Goal: Information Seeking & Learning: Find specific fact

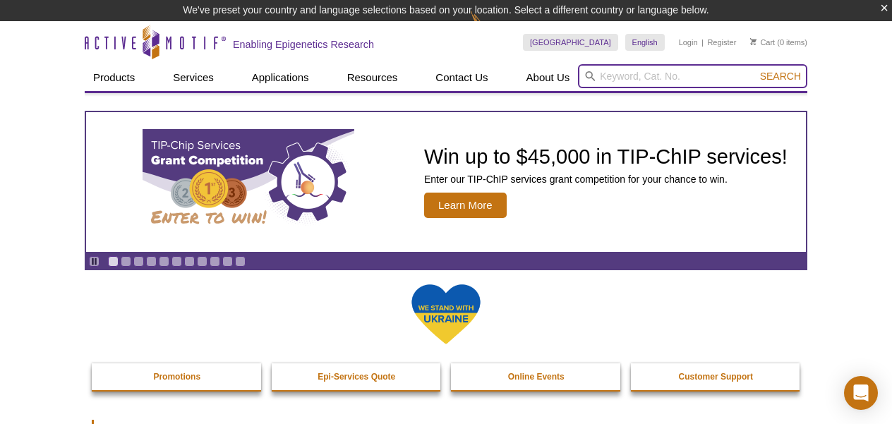
click at [655, 75] on input "search" at bounding box center [692, 76] width 229 height 24
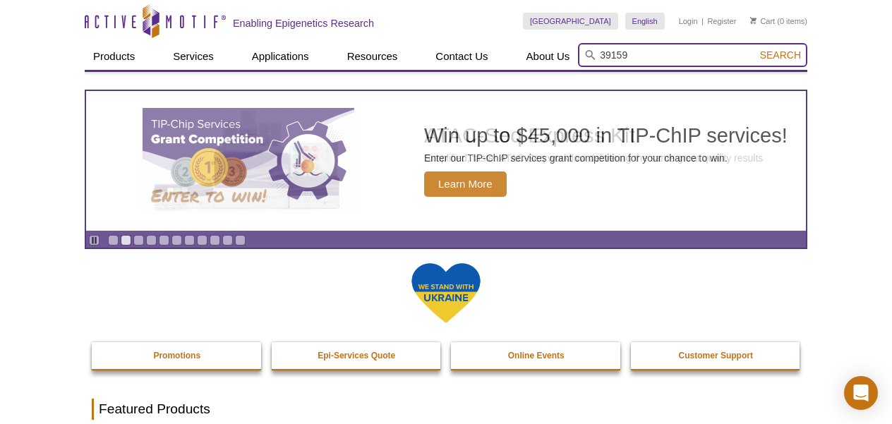
type input "39159"
click at [756, 49] on button "Search" at bounding box center [780, 55] width 49 height 13
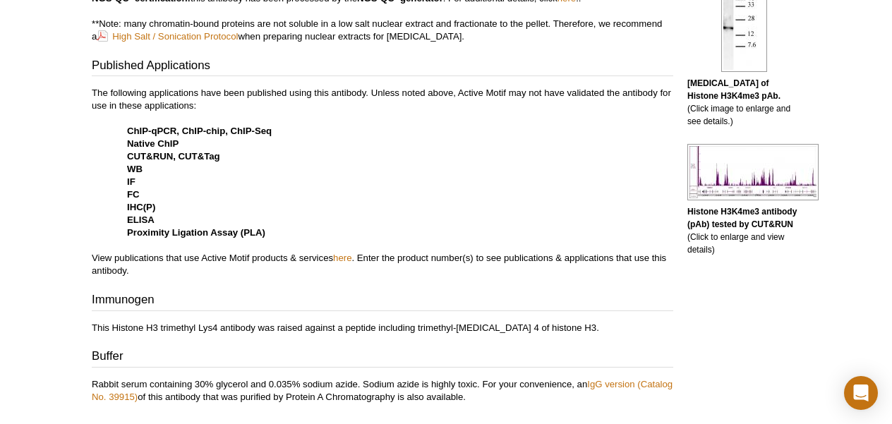
scroll to position [740, 0]
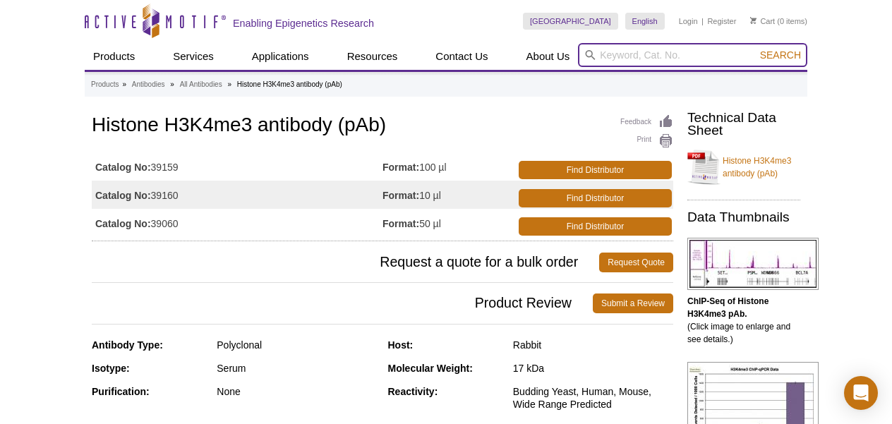
click at [609, 58] on input "search" at bounding box center [692, 55] width 229 height 24
click at [756, 49] on button "Search" at bounding box center [780, 55] width 49 height 13
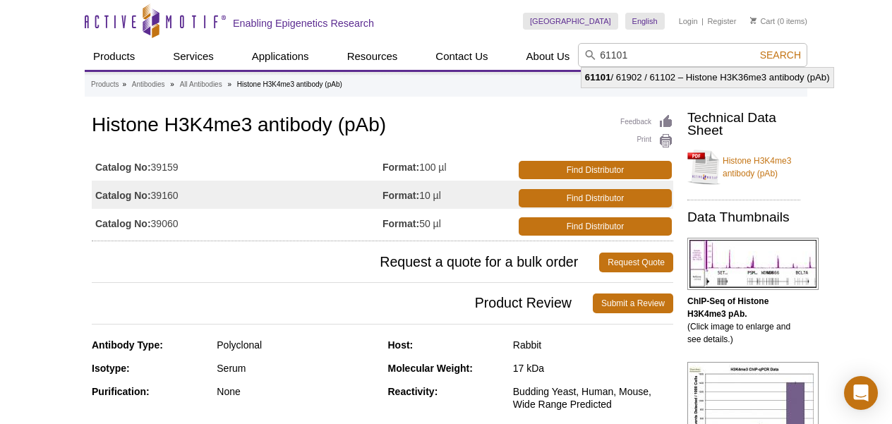
click at [752, 78] on li "61101 / 61902 / 61102 – Histone H3K36me3 antibody (pAb)" at bounding box center [707, 78] width 252 height 20
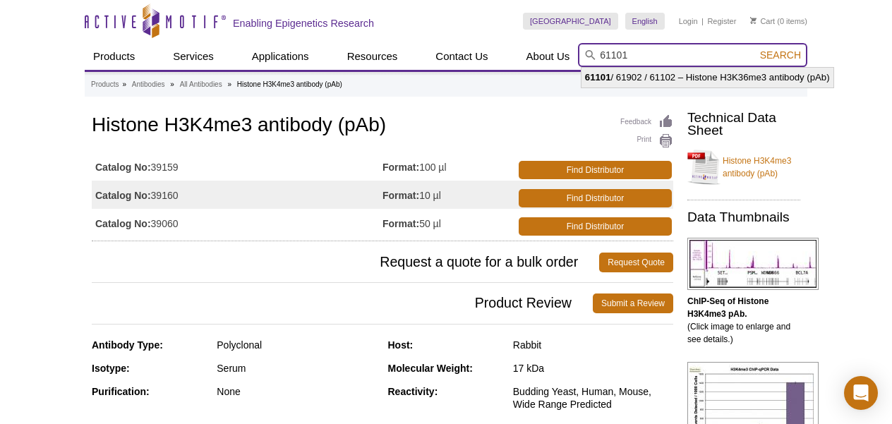
type input "61101 / 61902 / 61102 – Histone H3K36me3 antibody (pAb)"
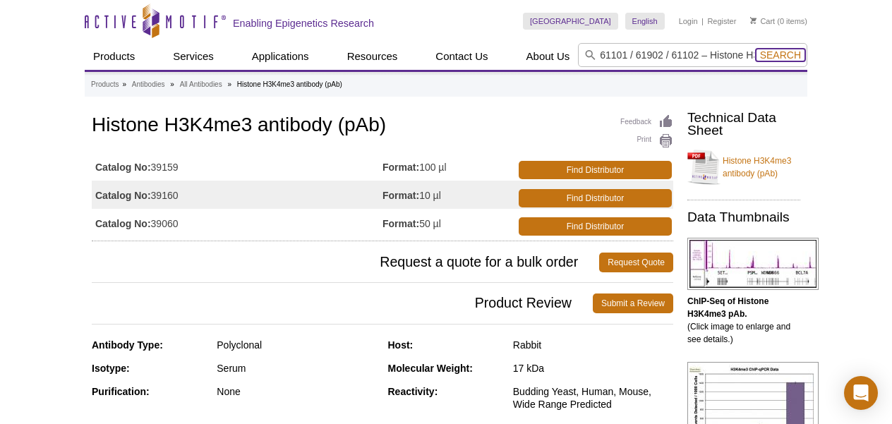
click at [780, 54] on span "Search" at bounding box center [780, 54] width 41 height 11
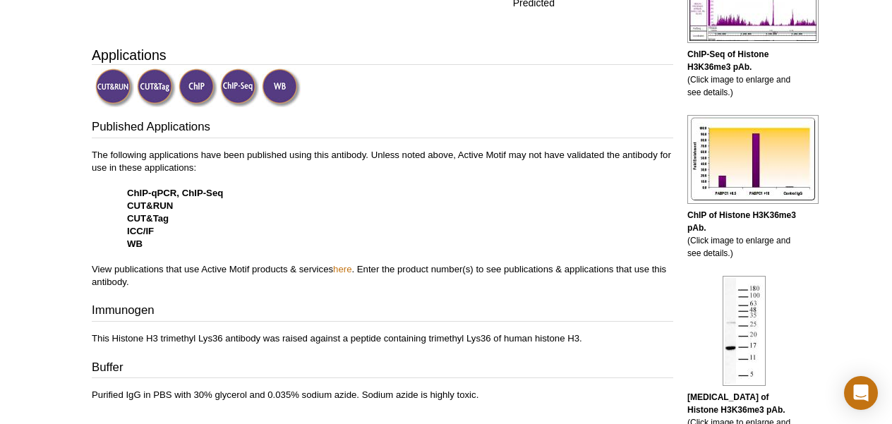
scroll to position [432, 0]
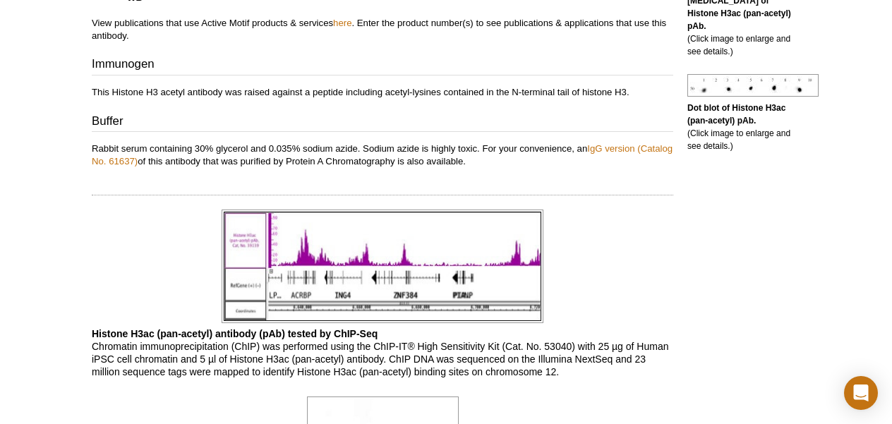
scroll to position [642, 0]
